Goal: Transaction & Acquisition: Purchase product/service

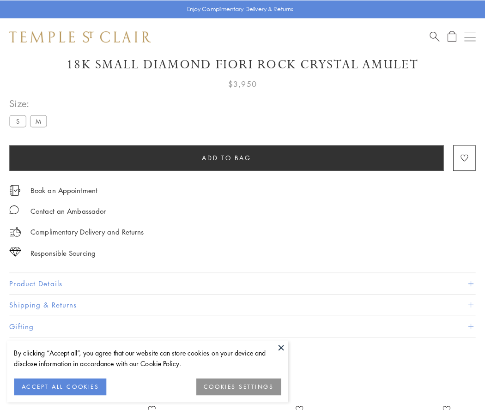
scroll to position [55, 0]
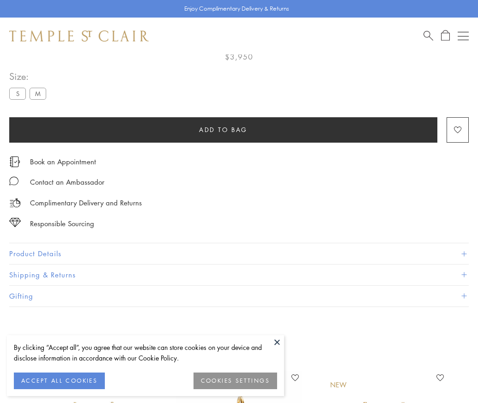
click at [223, 129] on span "Add to bag" at bounding box center [223, 130] width 48 height 10
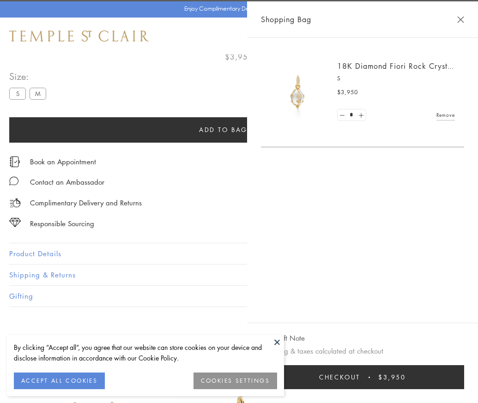
click at [464, 384] on button "Checkout $3,950" at bounding box center [362, 377] width 203 height 24
